Goal: Transaction & Acquisition: Purchase product/service

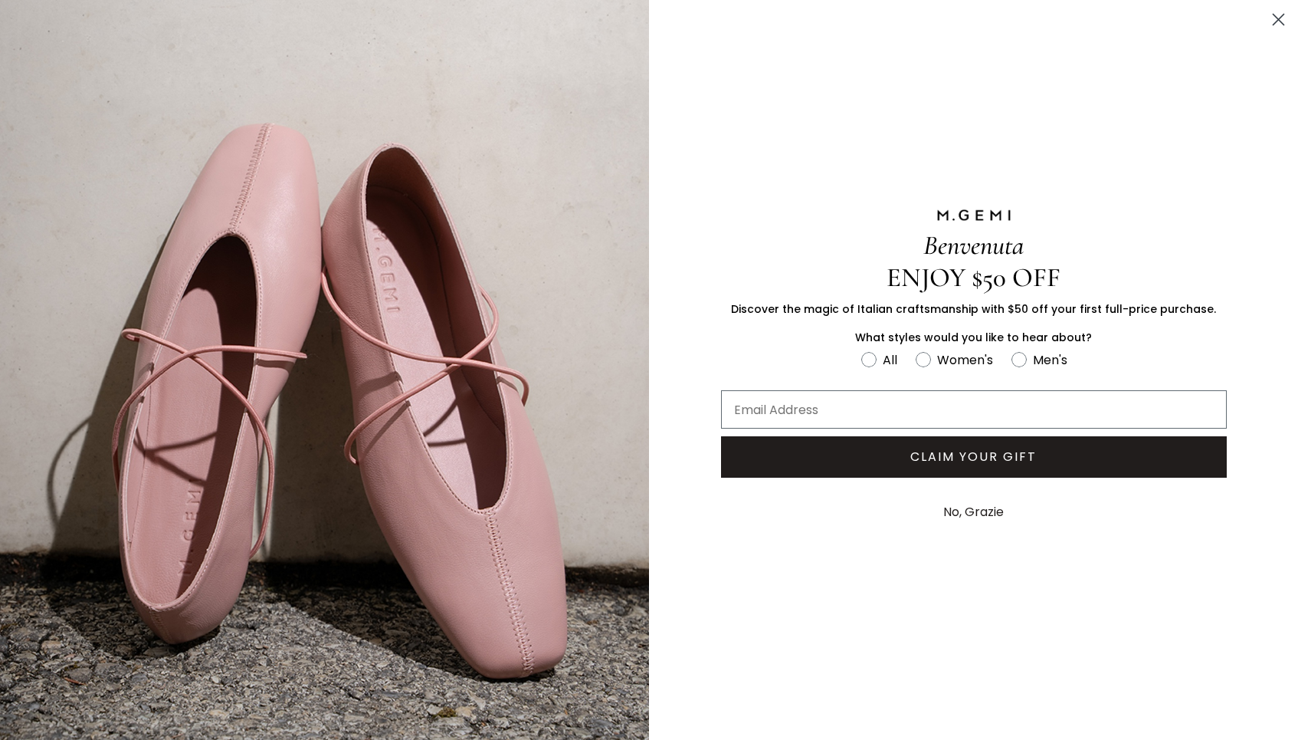
click at [172, 571] on img "FULLSCREEN Form" at bounding box center [324, 370] width 649 height 740
click at [1281, 15] on circle "Close dialog" at bounding box center [1278, 19] width 25 height 25
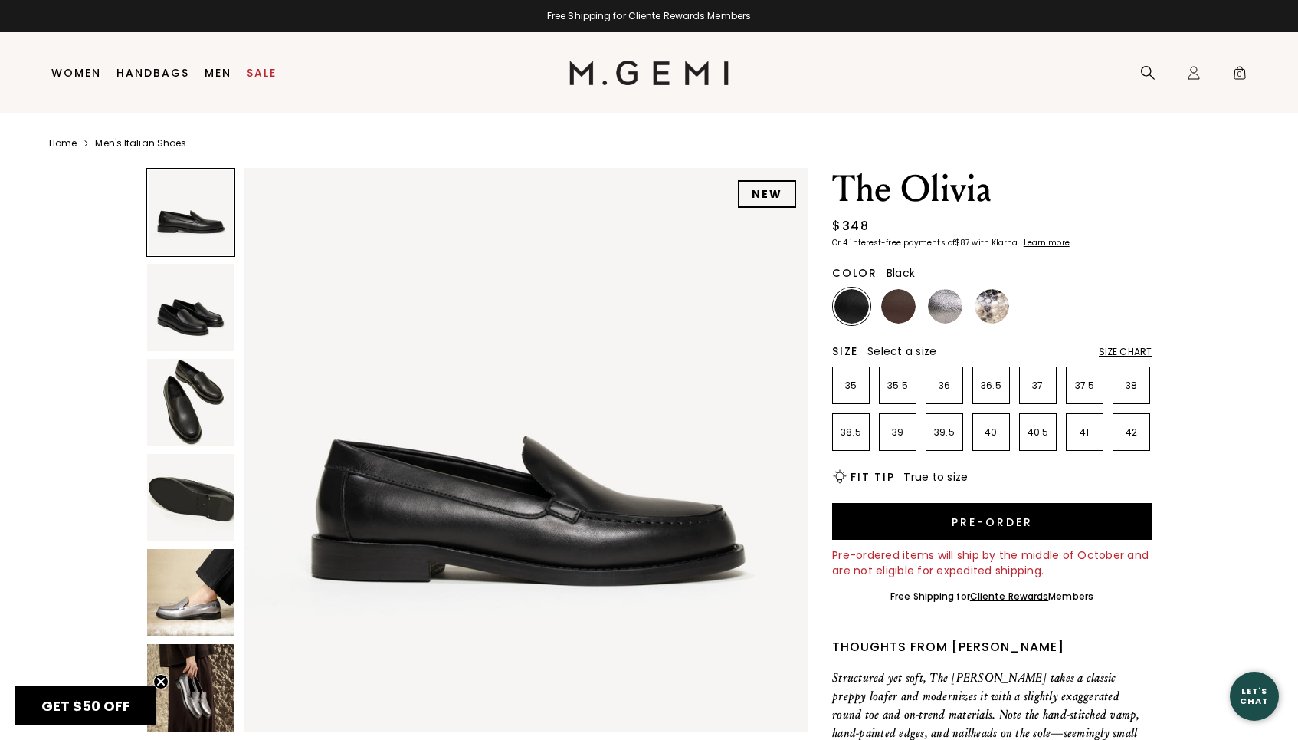
click at [204, 372] on img at bounding box center [190, 402] width 87 height 87
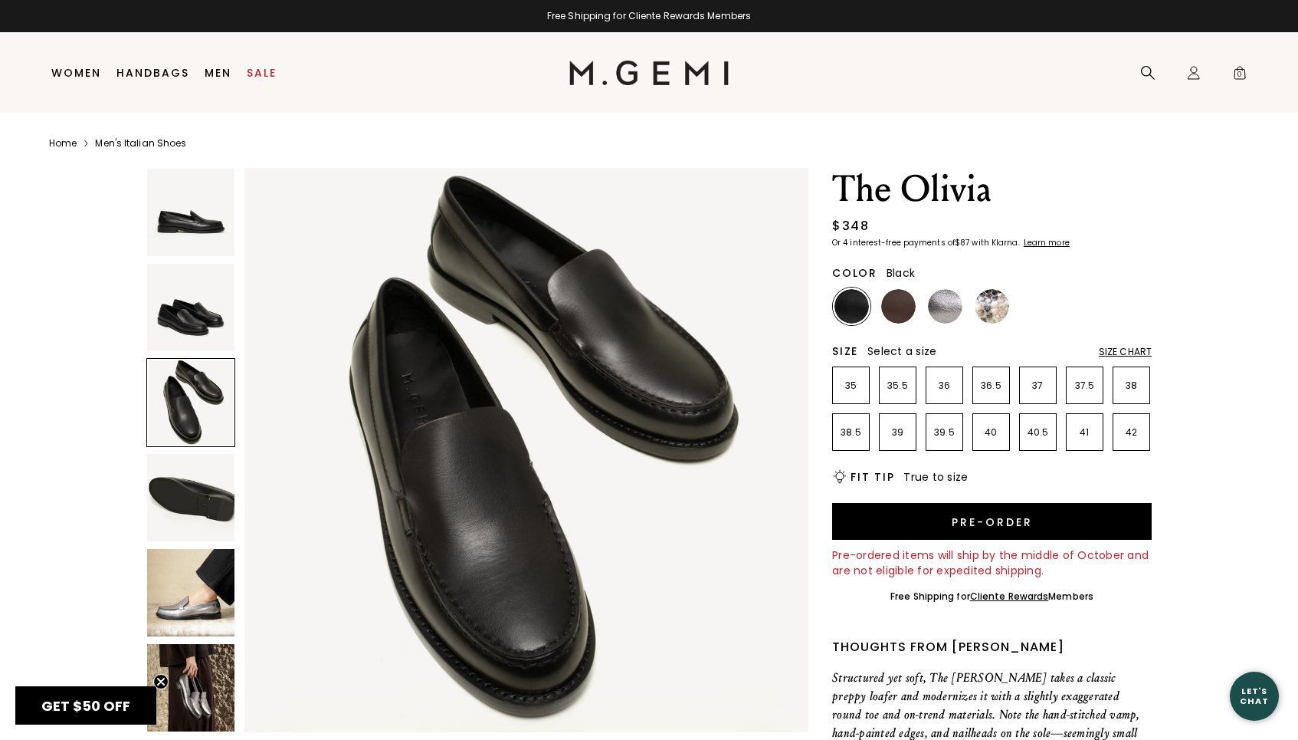
scroll to position [2, 0]
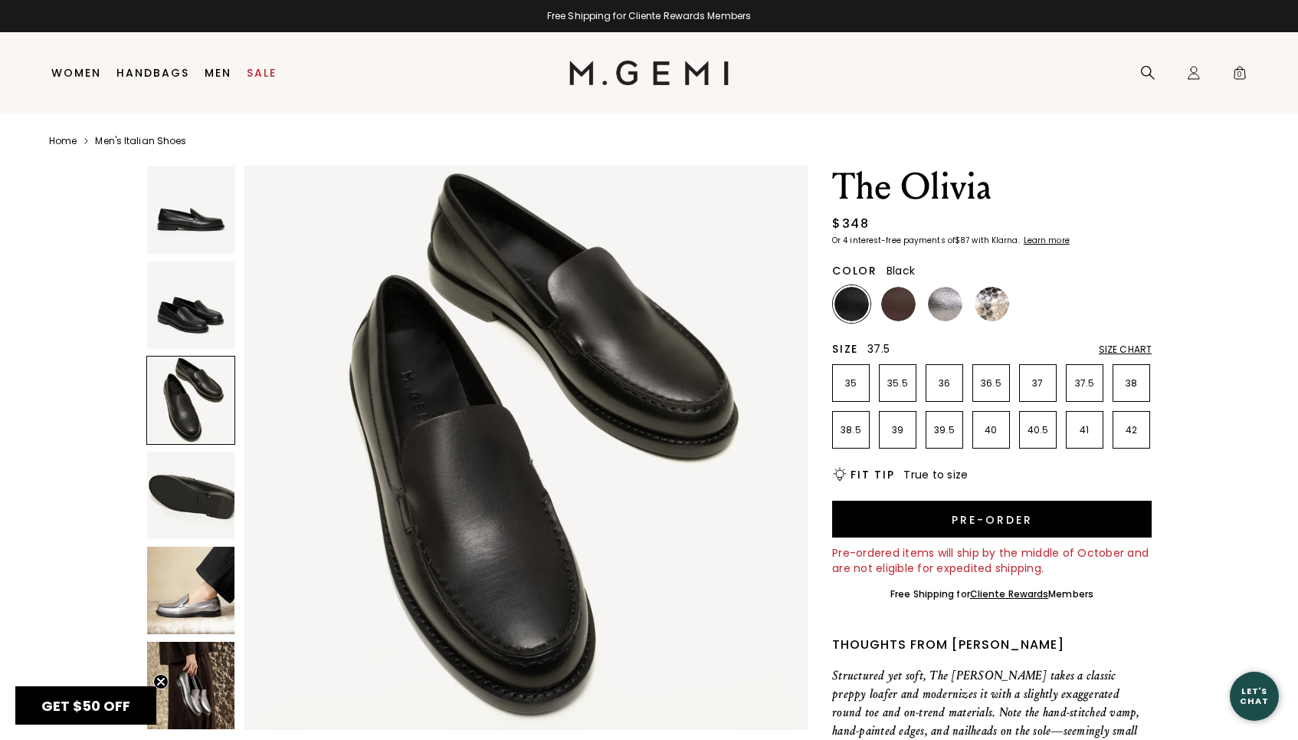
click at [1094, 370] on li "37.5" at bounding box center [1085, 383] width 38 height 38
click at [1134, 347] on div "Size Chart" at bounding box center [1125, 349] width 53 height 12
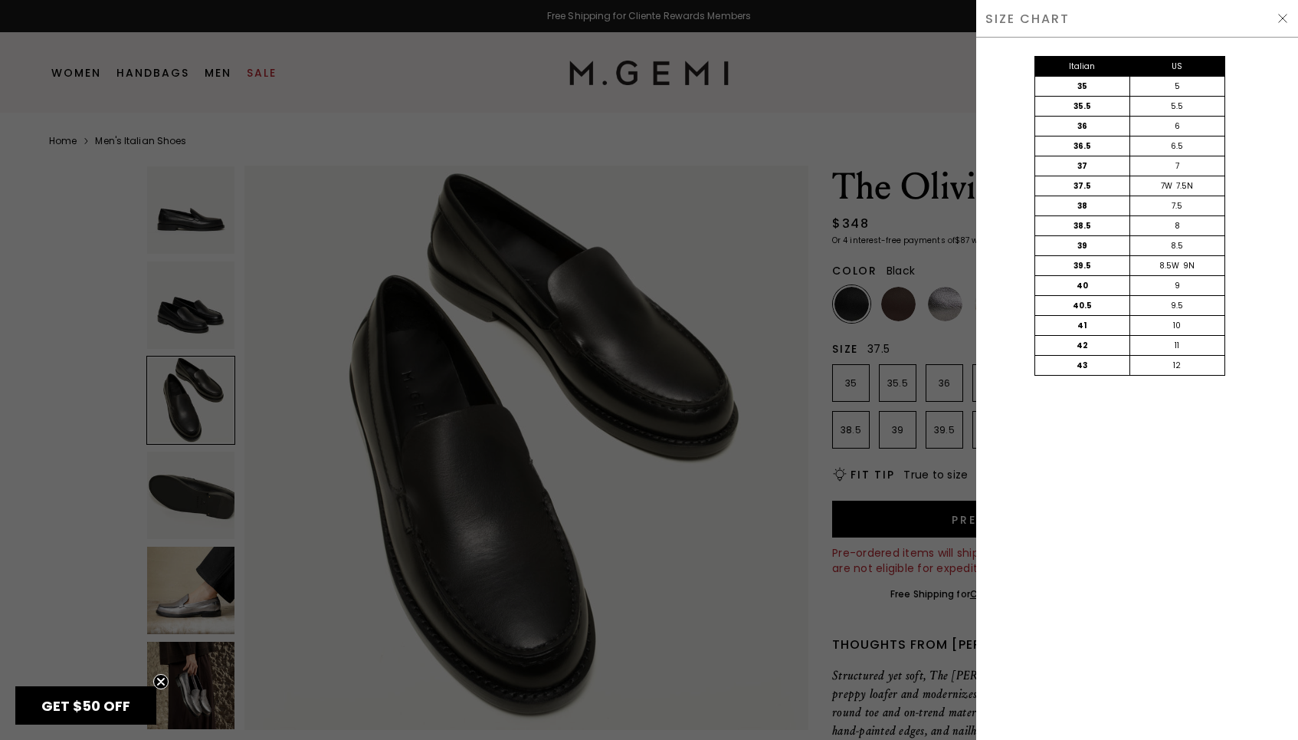
scroll to position [0, 0]
click at [908, 397] on div at bounding box center [649, 370] width 1298 height 740
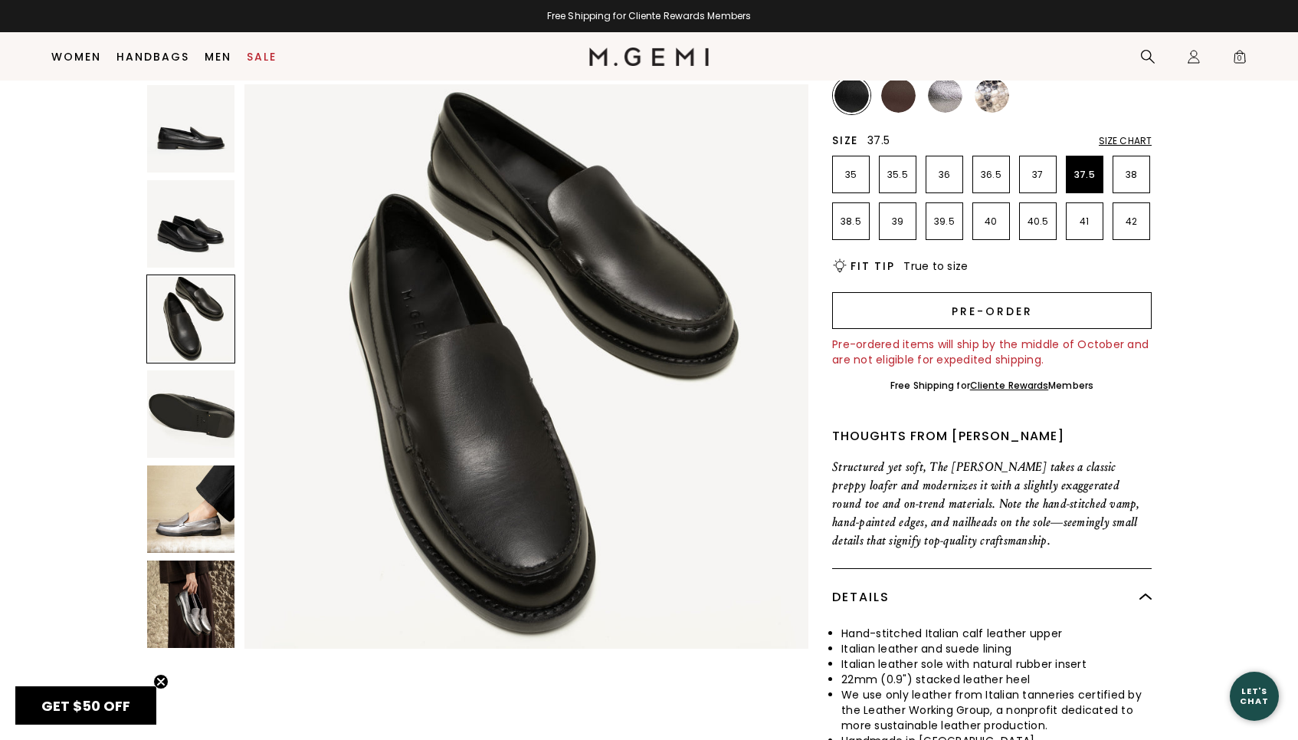
scroll to position [177, 0]
click at [1048, 323] on button "Pre-order" at bounding box center [992, 312] width 320 height 37
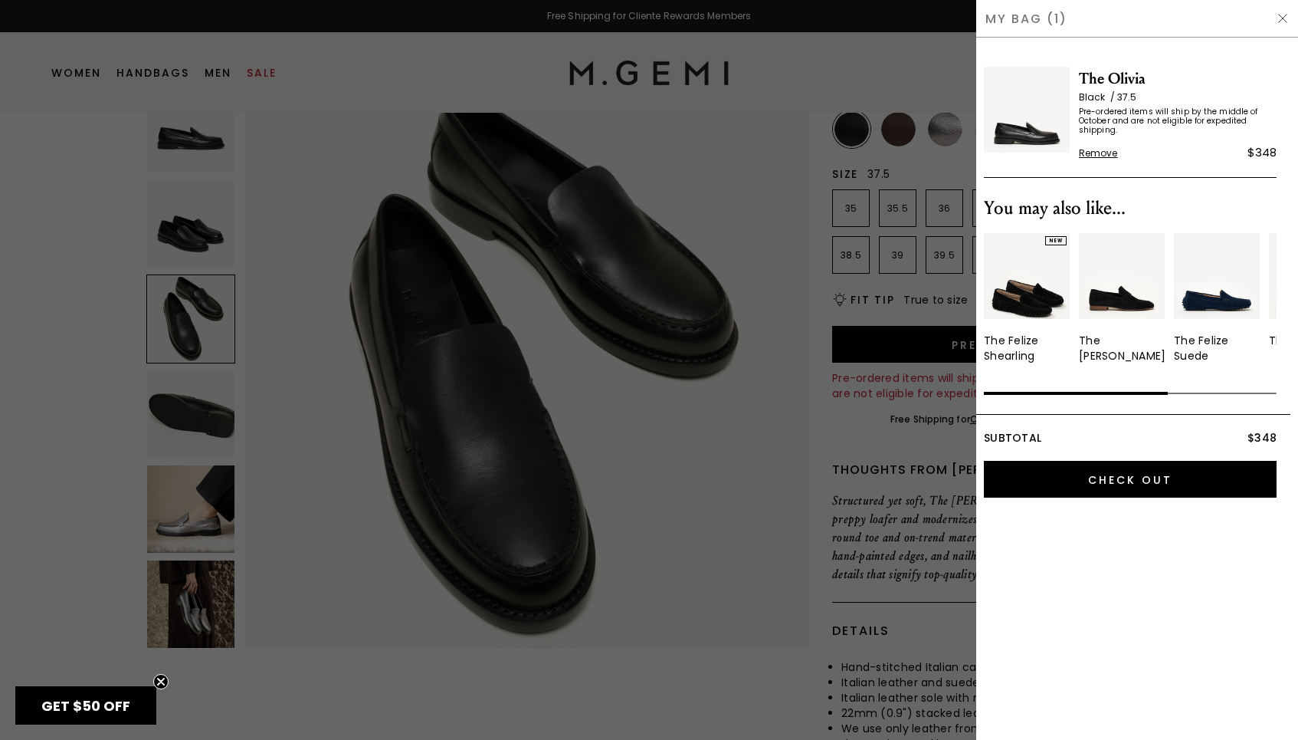
click at [904, 479] on div at bounding box center [649, 370] width 1298 height 740
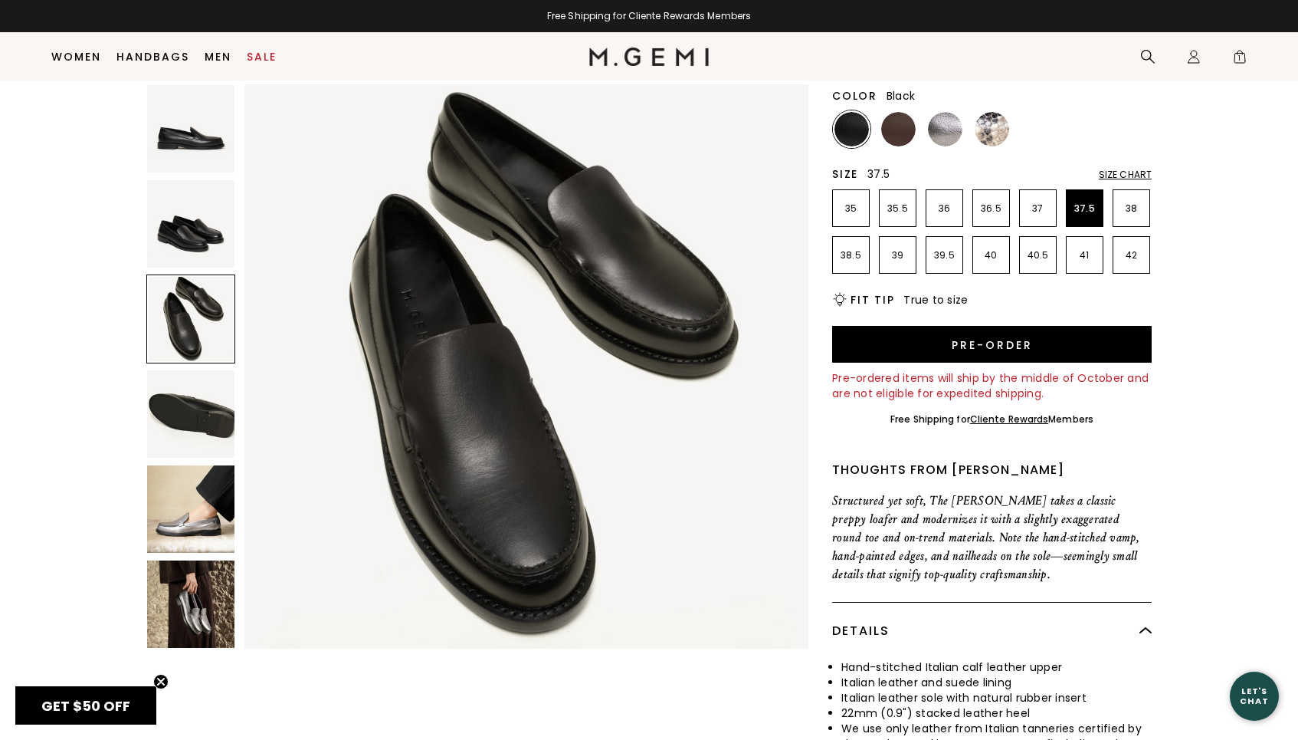
click at [186, 523] on img at bounding box center [190, 508] width 87 height 87
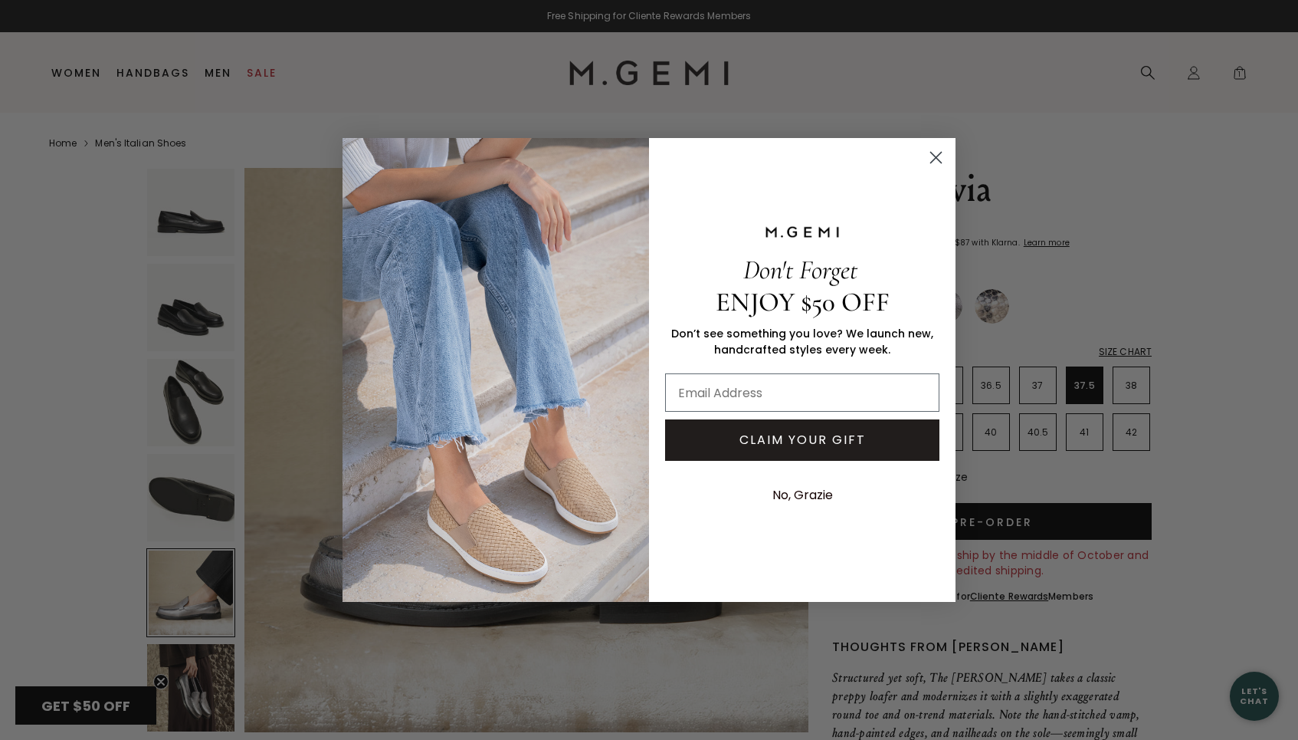
click at [300, 313] on div "Close dialog Don't Forget ENJOY $50 OFF Don’t see something you love? We launch…" at bounding box center [649, 370] width 1298 height 740
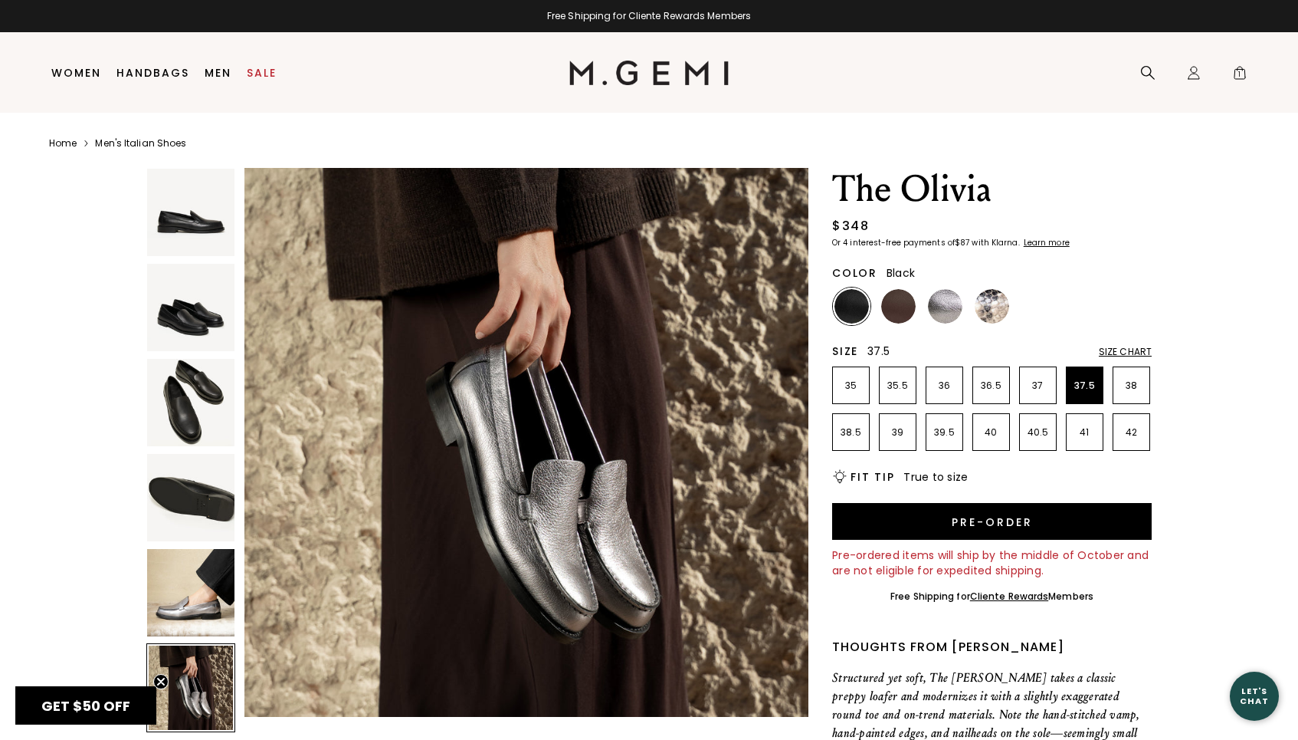
click at [857, 303] on img at bounding box center [852, 306] width 34 height 34
